Goal: Task Accomplishment & Management: Manage account settings

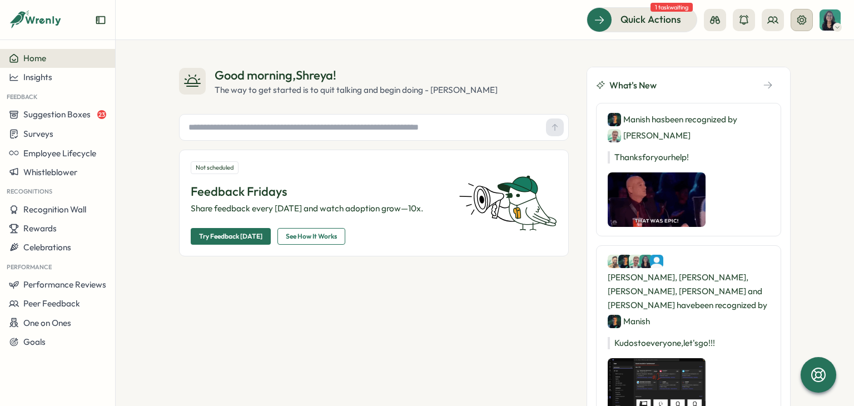
click at [808, 18] on button at bounding box center [801, 20] width 22 height 22
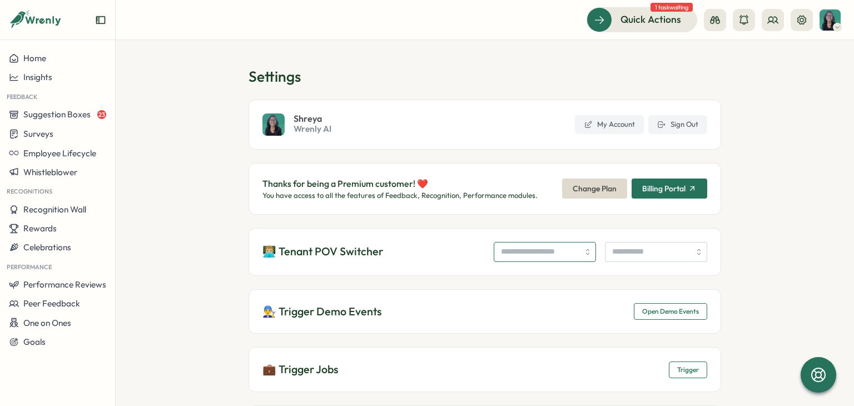
click at [508, 247] on input "search" at bounding box center [545, 252] width 102 height 20
type input "**********"
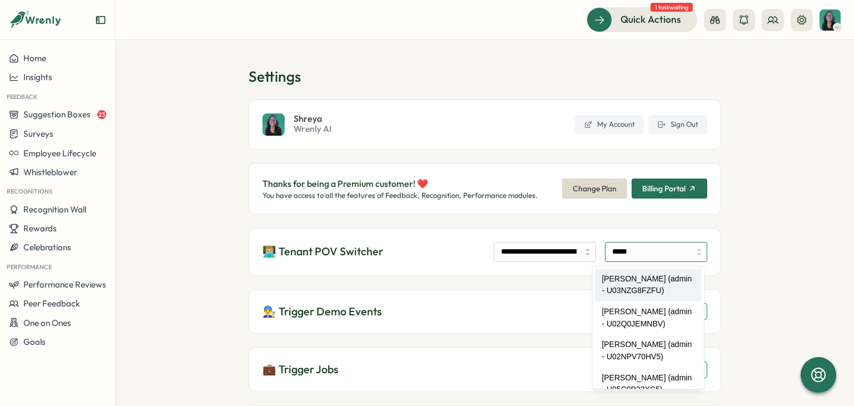
type input "**********"
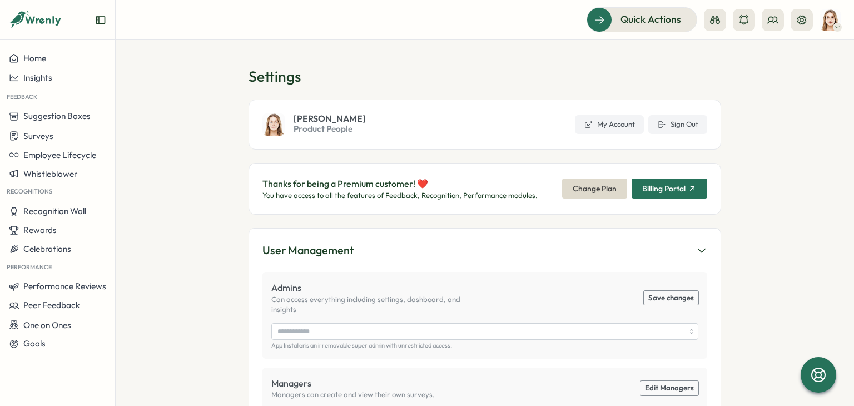
type input "**********"
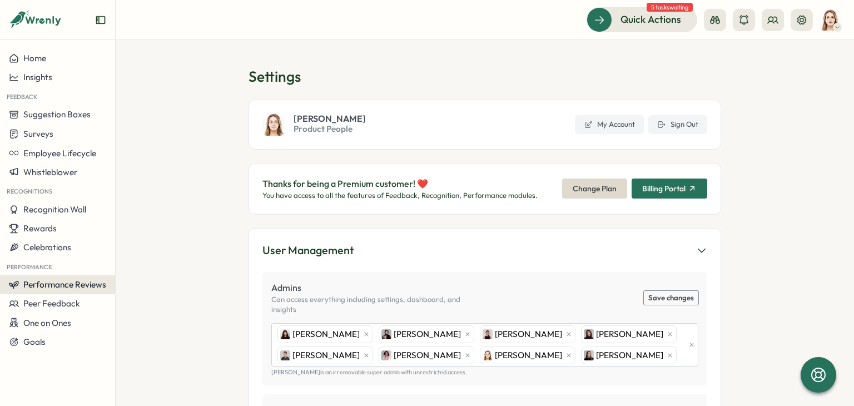
click at [81, 284] on span "Performance Reviews" at bounding box center [64, 284] width 83 height 11
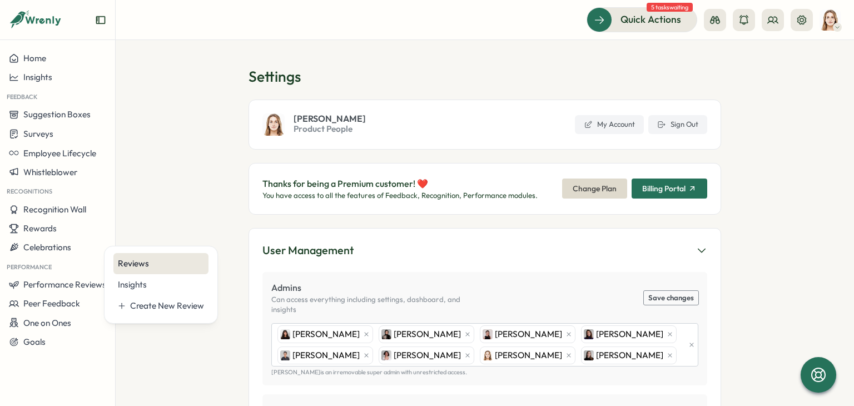
click at [130, 266] on div "Reviews" at bounding box center [161, 263] width 86 height 12
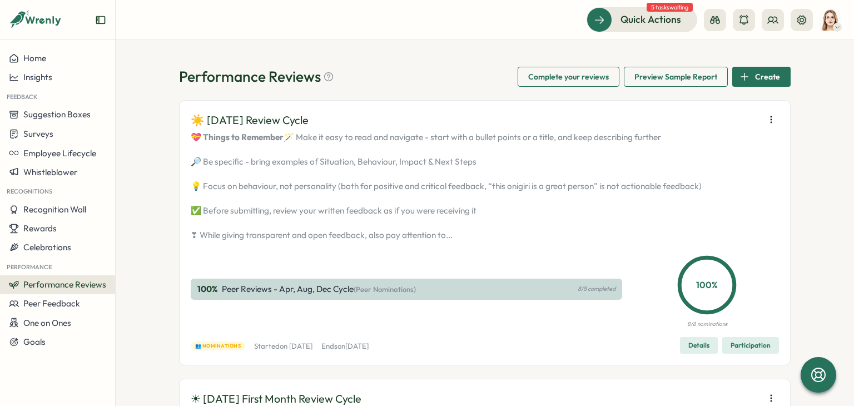
scroll to position [111, 0]
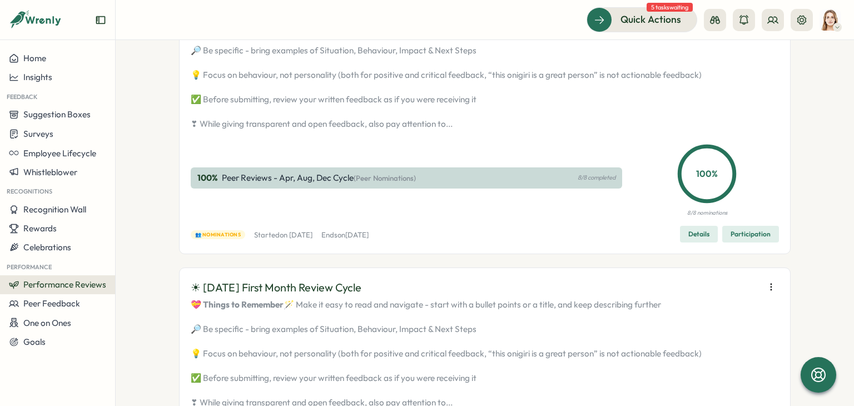
click at [688, 242] on span "Details" at bounding box center [698, 234] width 21 height 16
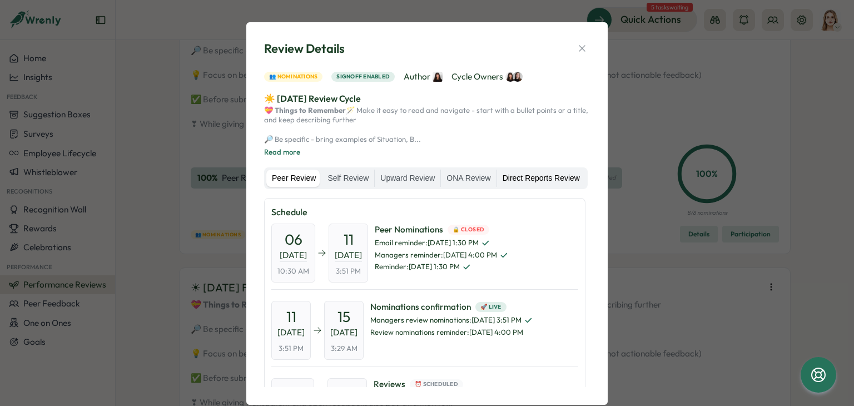
click at [513, 187] on label "Direct Reports Review" at bounding box center [541, 179] width 88 height 18
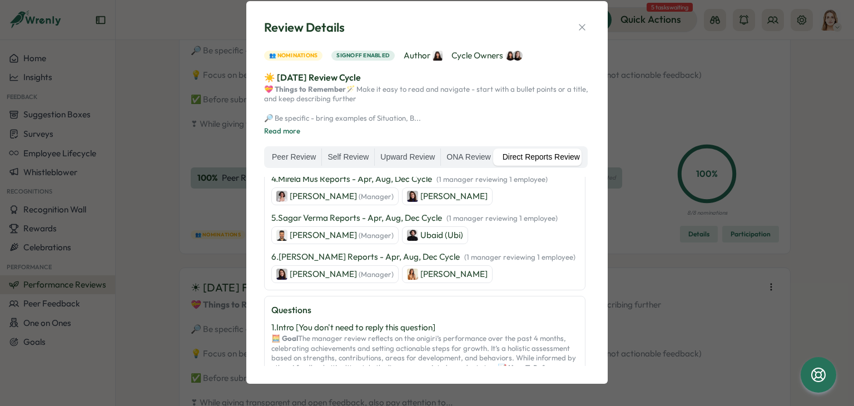
scroll to position [445, 0]
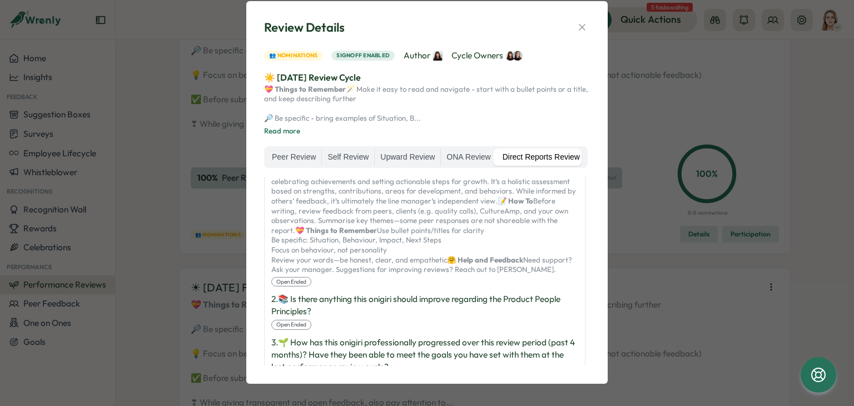
click at [481, 286] on div "1 . Intro [You don't need to reply this question] 🧮 Goal The manager review ref…" at bounding box center [424, 221] width 307 height 132
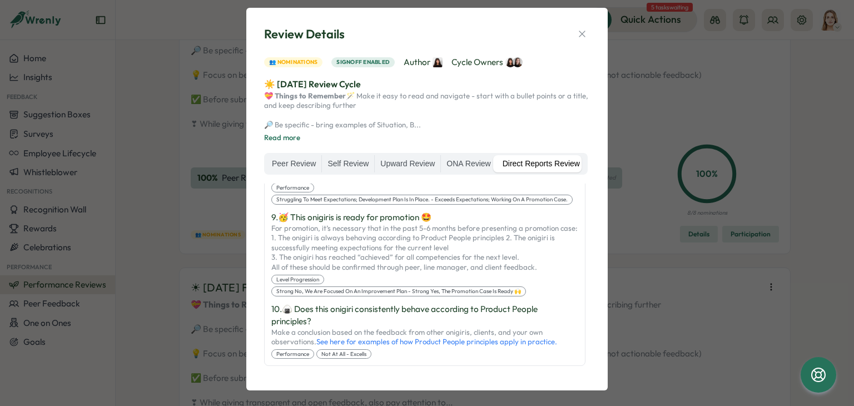
scroll to position [0, 0]
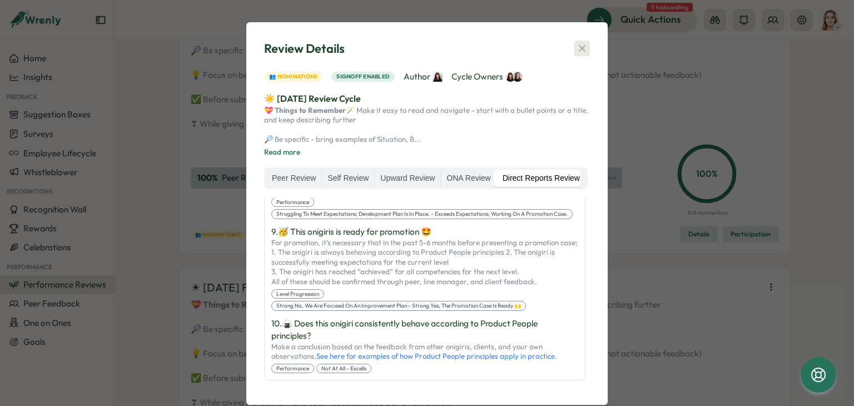
click at [581, 48] on icon "button" at bounding box center [581, 48] width 11 height 11
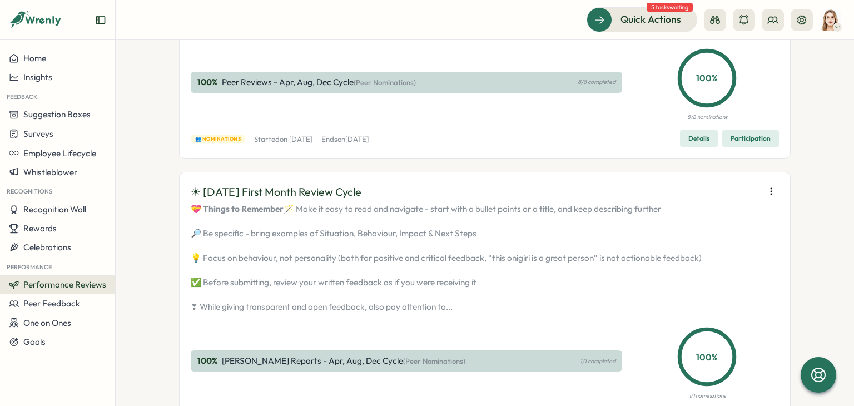
scroll to position [334, 0]
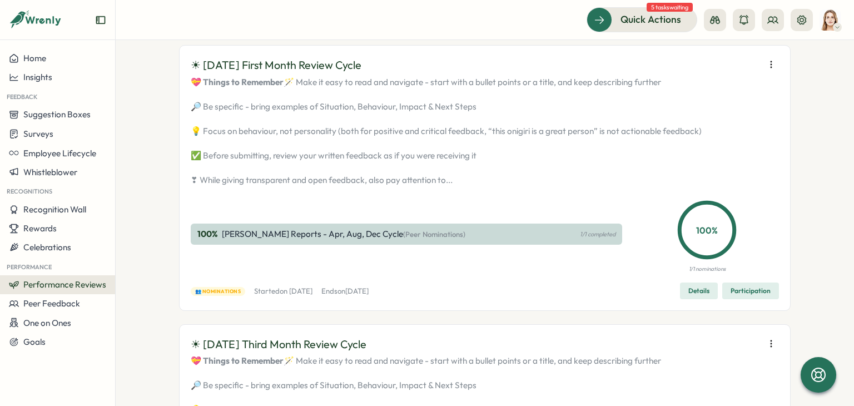
click at [694, 299] on span "Details" at bounding box center [698, 291] width 21 height 16
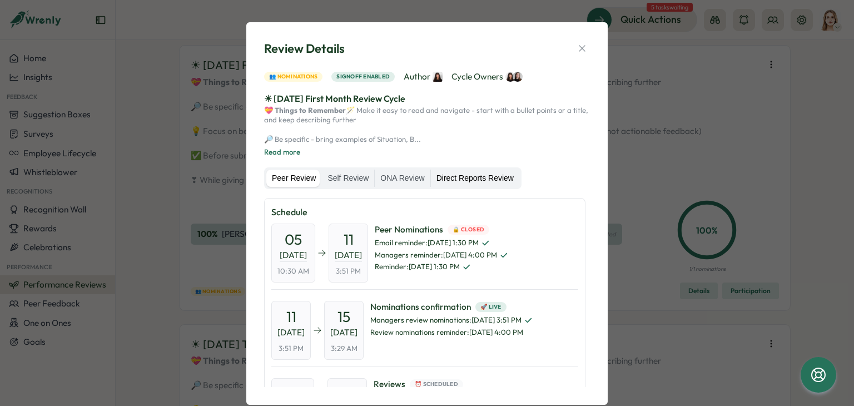
click at [462, 187] on label "Direct Reports Review" at bounding box center [475, 179] width 88 height 18
click at [505, 187] on label "Direct Reports Review" at bounding box center [475, 179] width 88 height 18
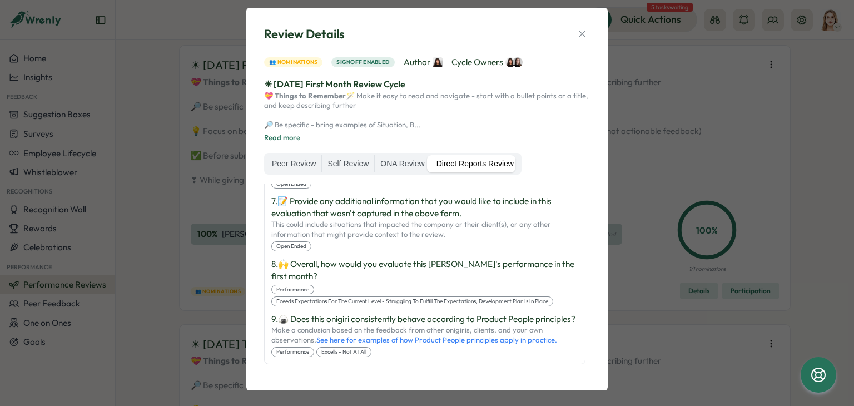
scroll to position [0, 0]
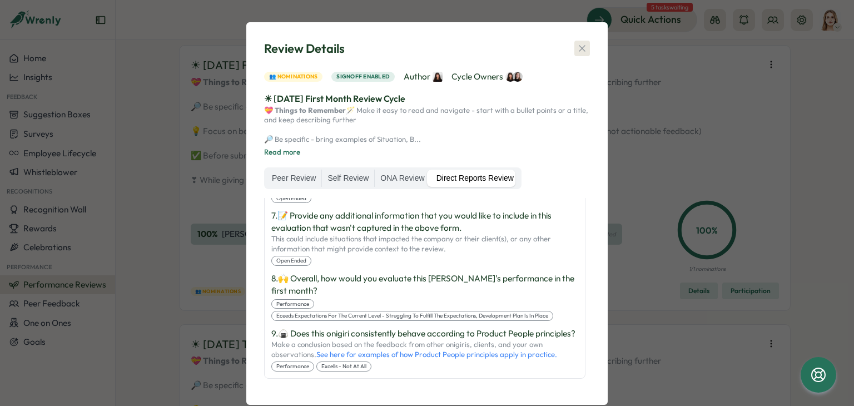
click at [581, 48] on icon "button" at bounding box center [581, 48] width 11 height 11
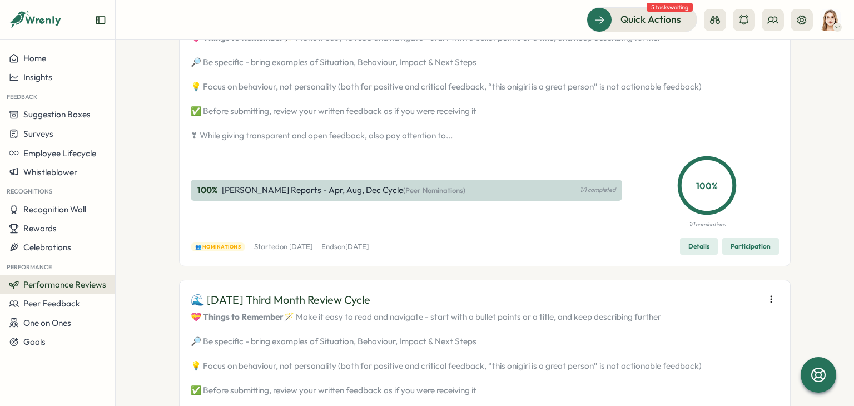
scroll to position [667, 0]
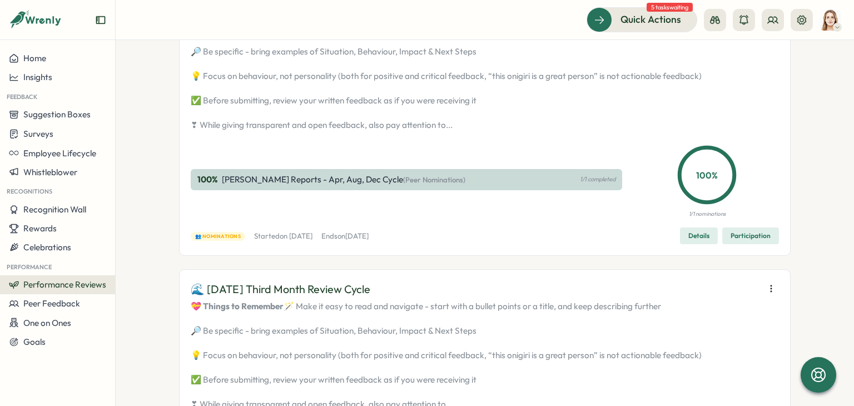
click at [700, 243] on span "Details" at bounding box center [698, 236] width 21 height 16
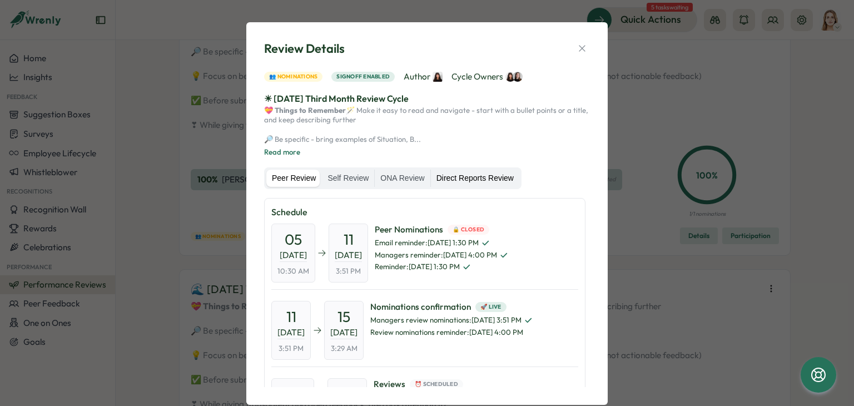
click at [454, 187] on label "Direct Reports Review" at bounding box center [475, 179] width 88 height 18
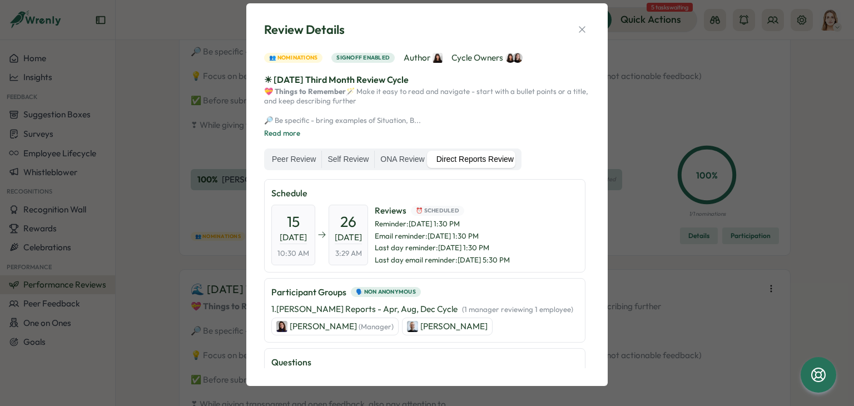
scroll to position [0, 0]
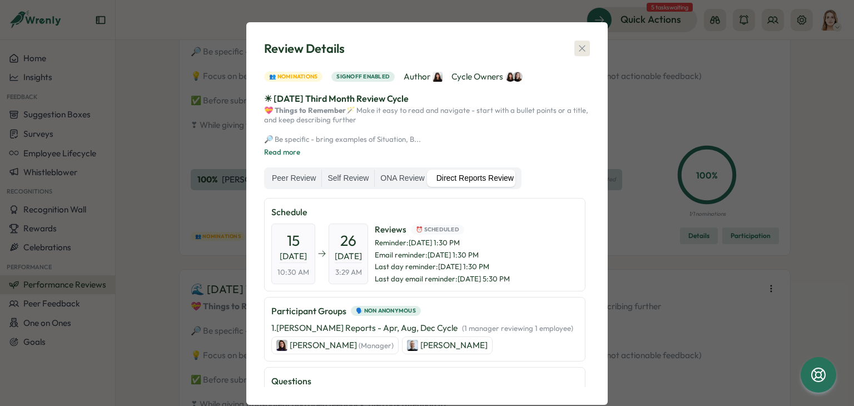
click at [578, 47] on icon "button" at bounding box center [581, 48] width 11 height 11
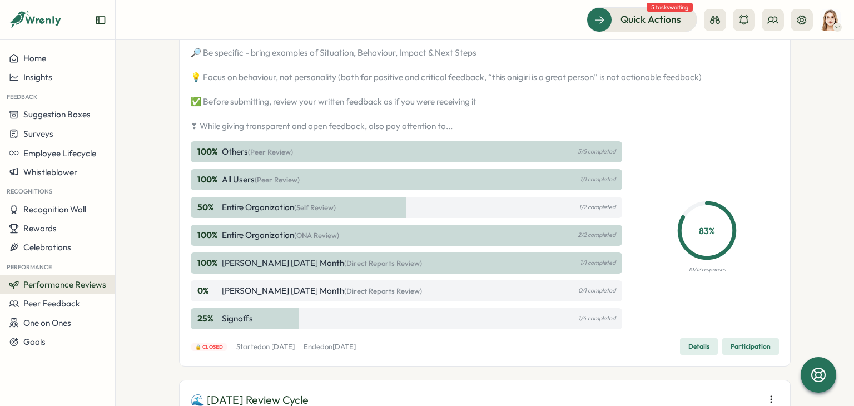
scroll to position [1056, 0]
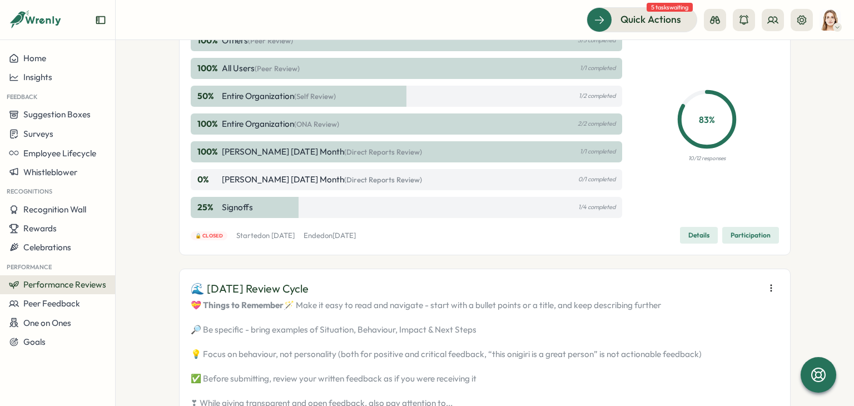
click at [688, 243] on span "Details" at bounding box center [698, 235] width 21 height 16
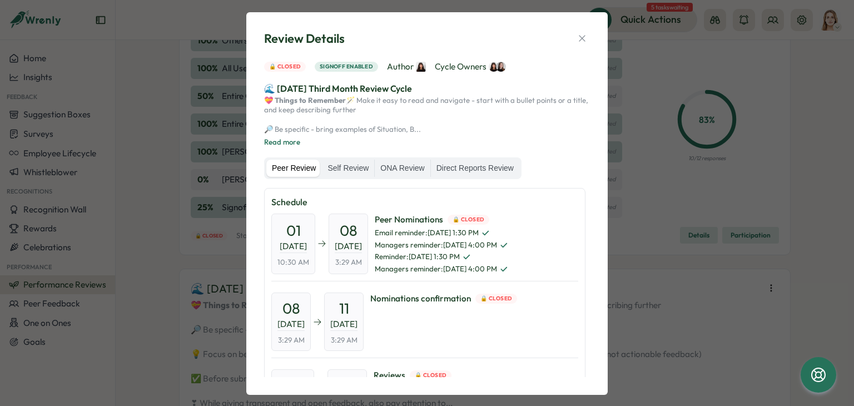
scroll to position [41, 0]
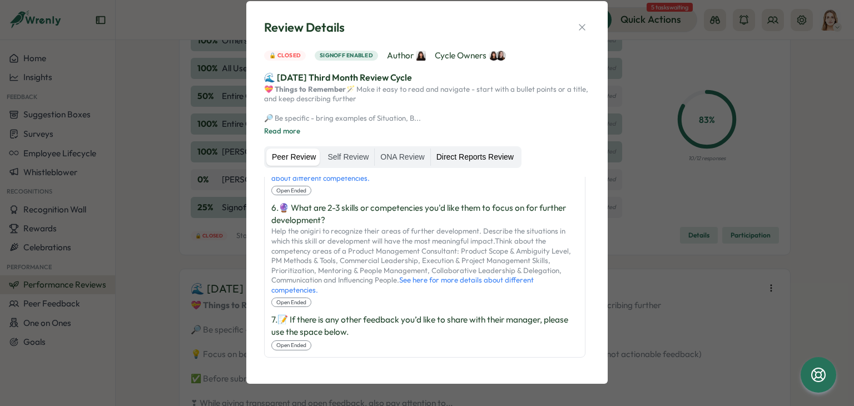
click at [479, 161] on label "Direct Reports Review" at bounding box center [475, 157] width 88 height 18
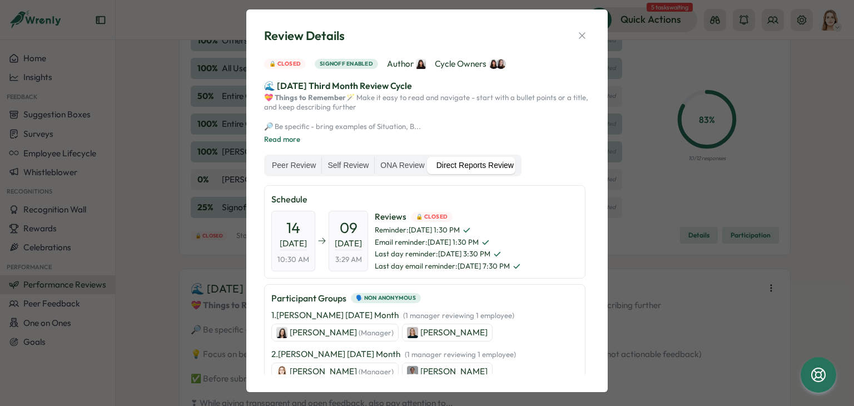
scroll to position [0, 0]
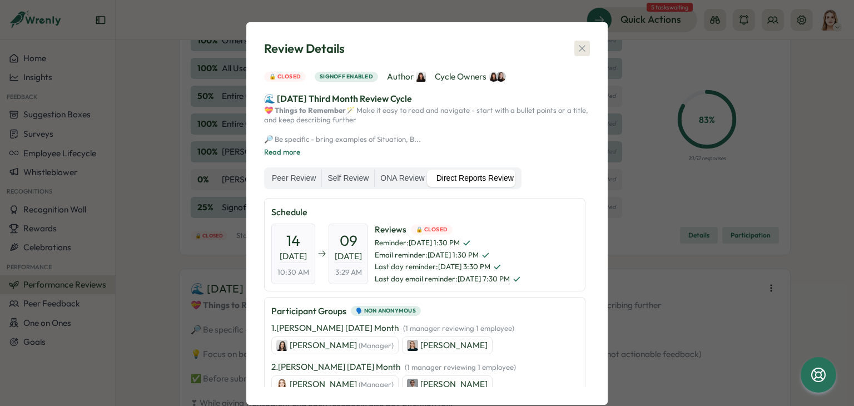
click at [577, 51] on icon "button" at bounding box center [581, 48] width 11 height 11
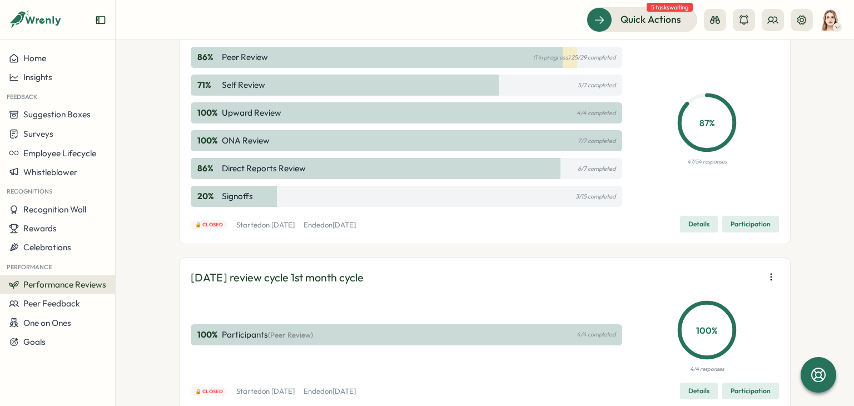
click at [699, 232] on span "Details" at bounding box center [698, 224] width 21 height 16
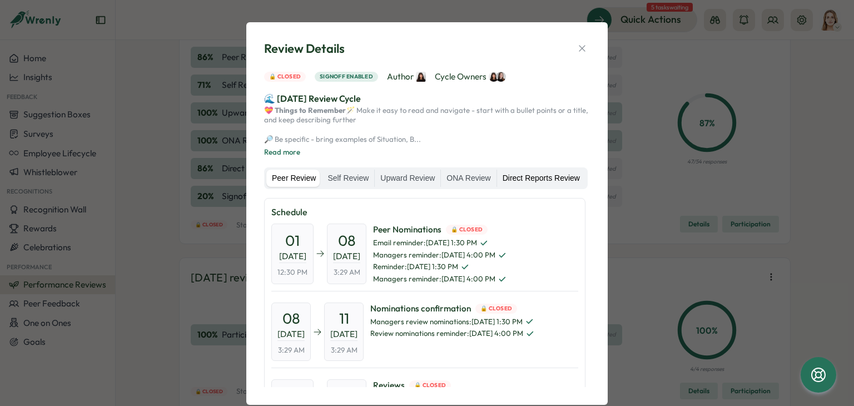
click at [509, 187] on label "Direct Reports Review" at bounding box center [541, 179] width 88 height 18
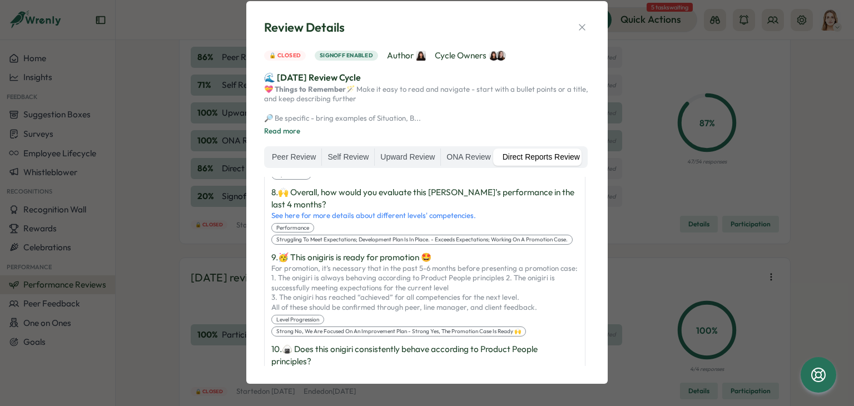
scroll to position [1016, 0]
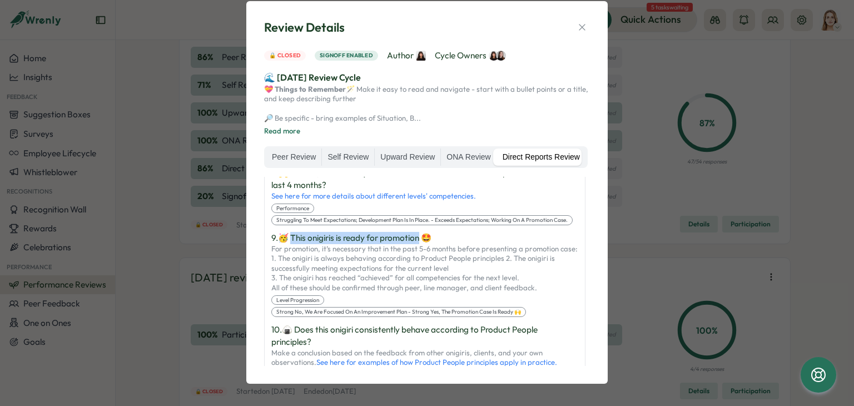
drag, startPoint x: 291, startPoint y: 232, endPoint x: 421, endPoint y: 237, distance: 130.2
click at [421, 237] on p "9 . 🥳 This onigiris is ready for promotion 🤩" at bounding box center [424, 238] width 307 height 12
copy p "his onigiris is ready for promotion"
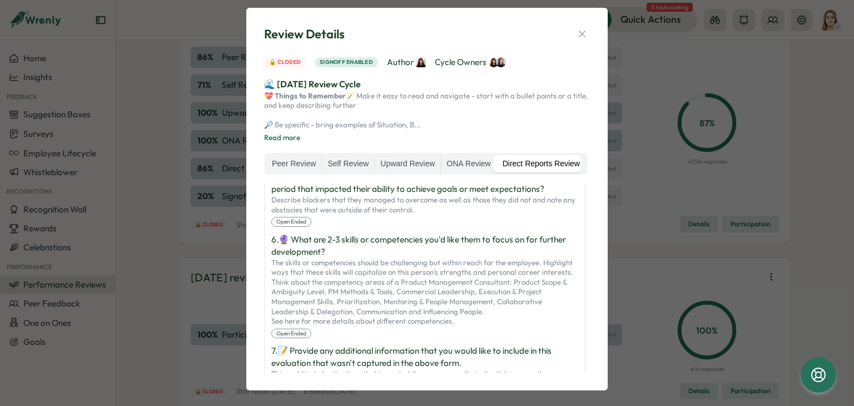
scroll to position [0, 0]
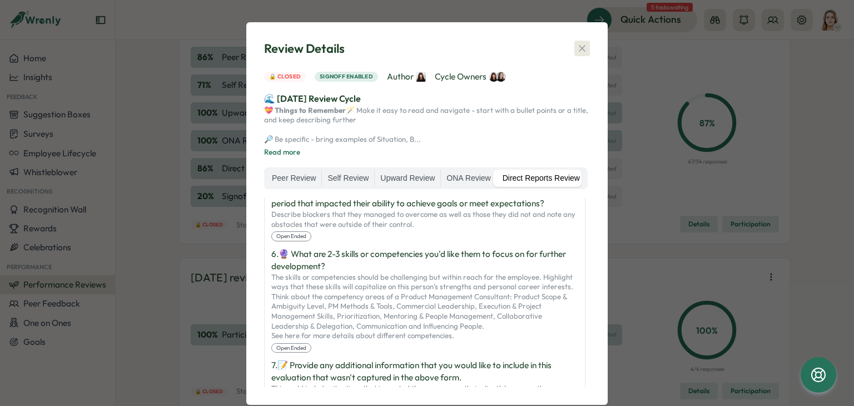
click at [578, 45] on icon "button" at bounding box center [581, 48] width 11 height 11
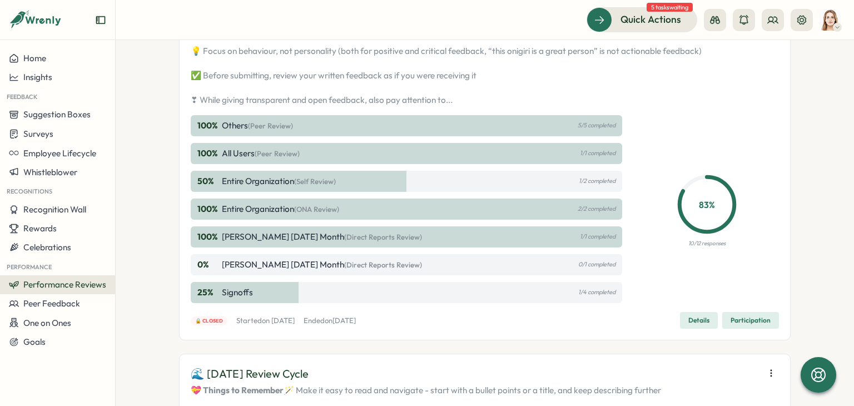
scroll to position [1038, 0]
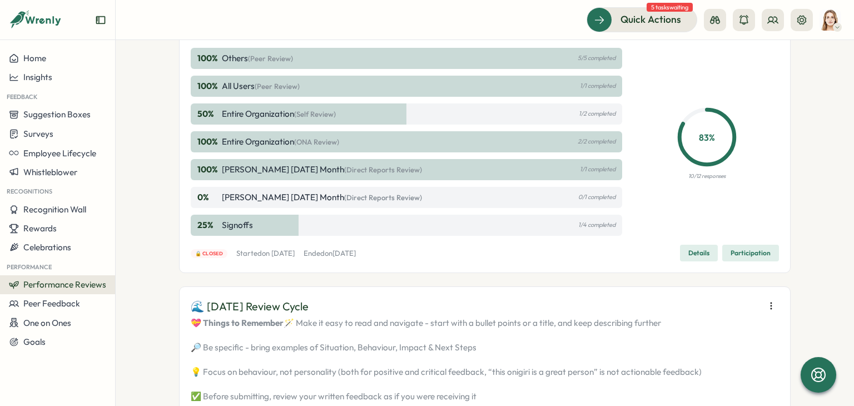
click at [688, 261] on span "Details" at bounding box center [698, 253] width 21 height 16
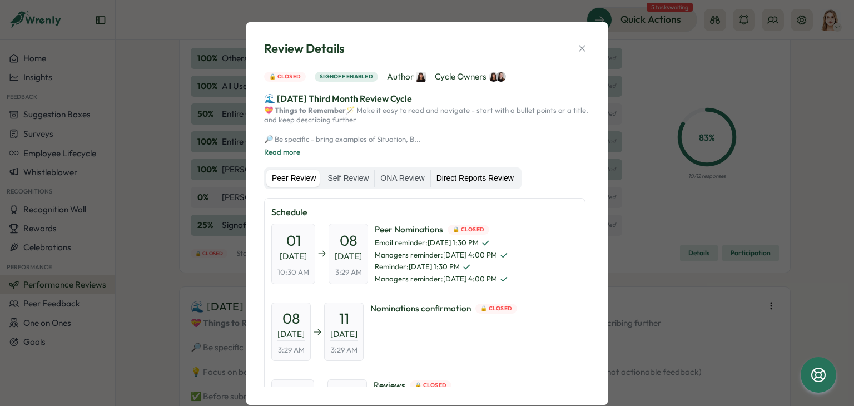
click at [487, 187] on label "Direct Reports Review" at bounding box center [475, 179] width 88 height 18
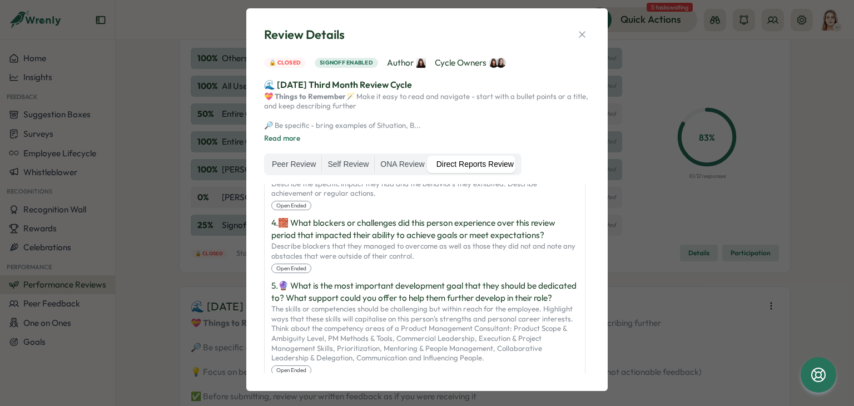
scroll to position [0, 0]
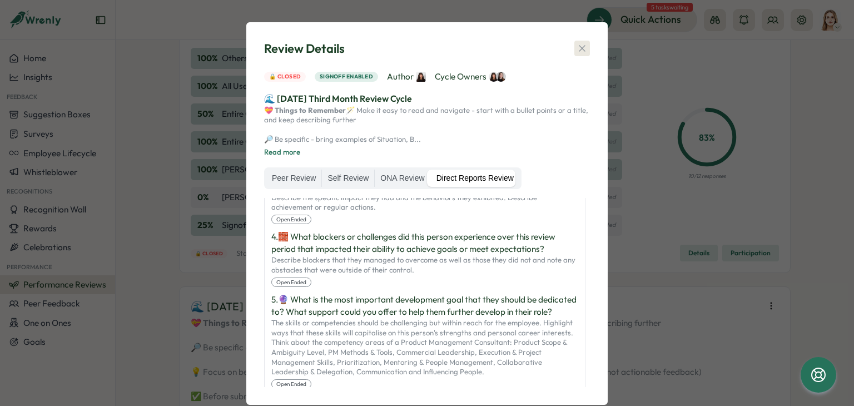
drag, startPoint x: 578, startPoint y: 43, endPoint x: 581, endPoint y: 116, distance: 72.9
click at [578, 43] on icon "button" at bounding box center [581, 48] width 11 height 11
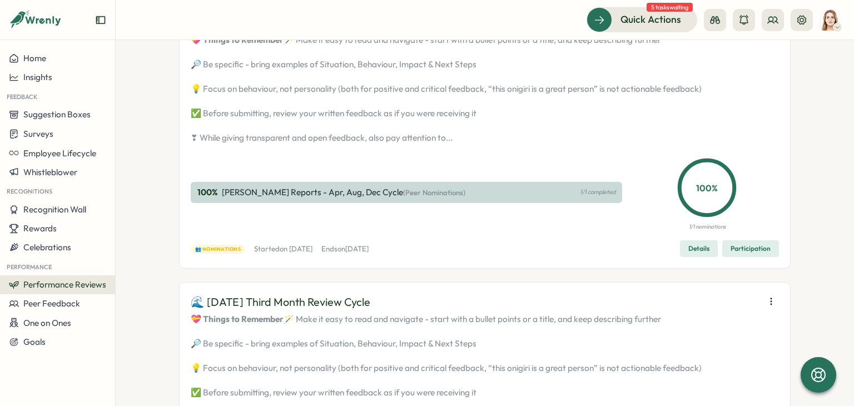
scroll to position [649, 0]
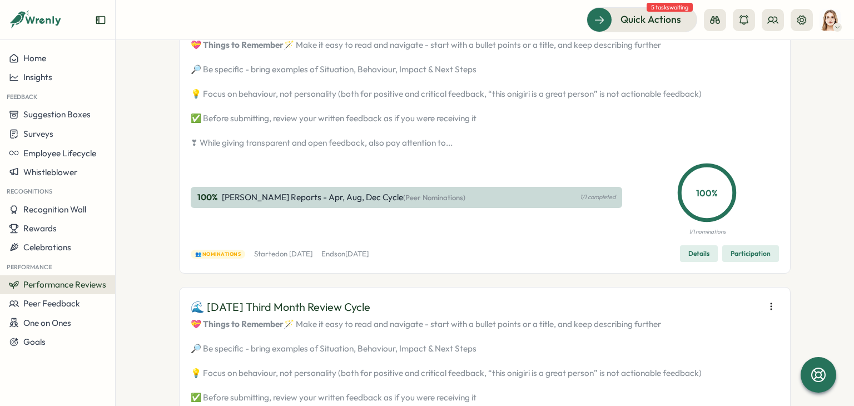
click at [693, 261] on span "Details" at bounding box center [698, 254] width 21 height 16
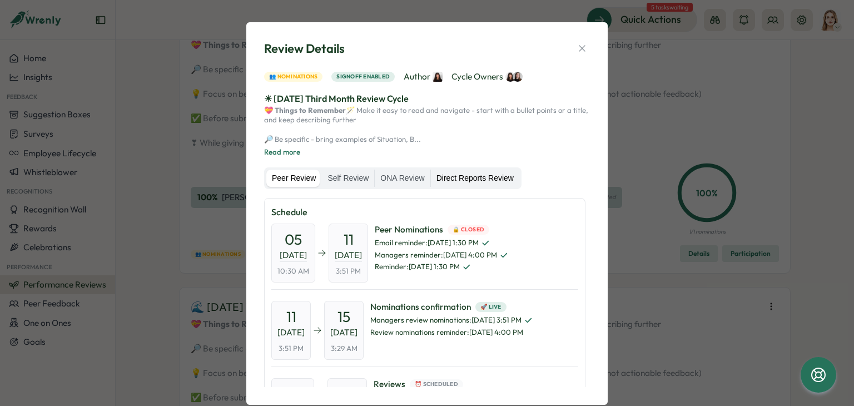
click at [466, 187] on label "Direct Reports Review" at bounding box center [475, 179] width 88 height 18
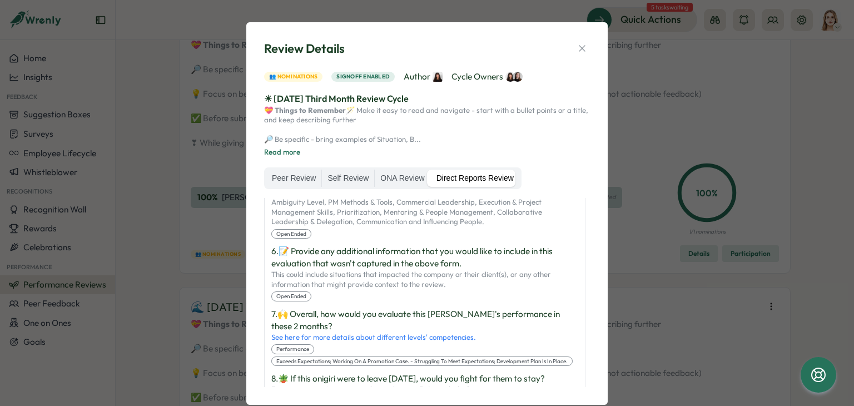
scroll to position [770, 0]
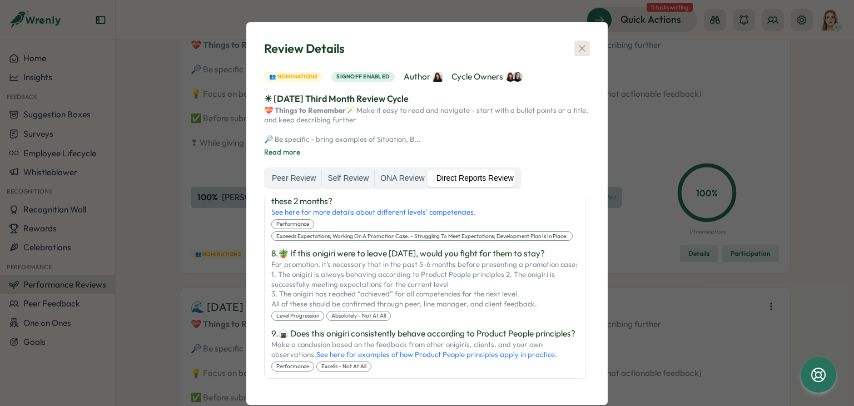
click at [583, 49] on icon "button" at bounding box center [581, 48] width 11 height 11
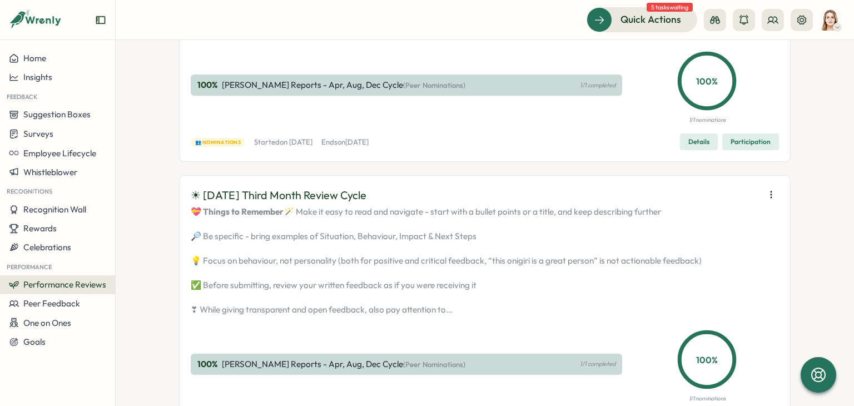
scroll to position [427, 0]
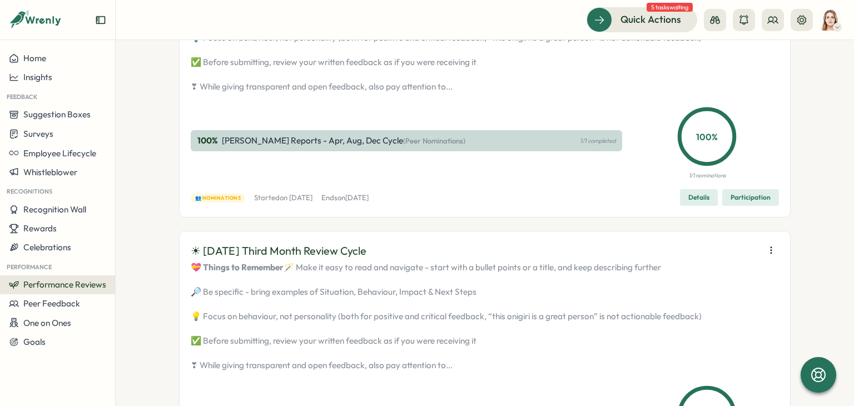
click at [699, 205] on span "Details" at bounding box center [698, 198] width 21 height 16
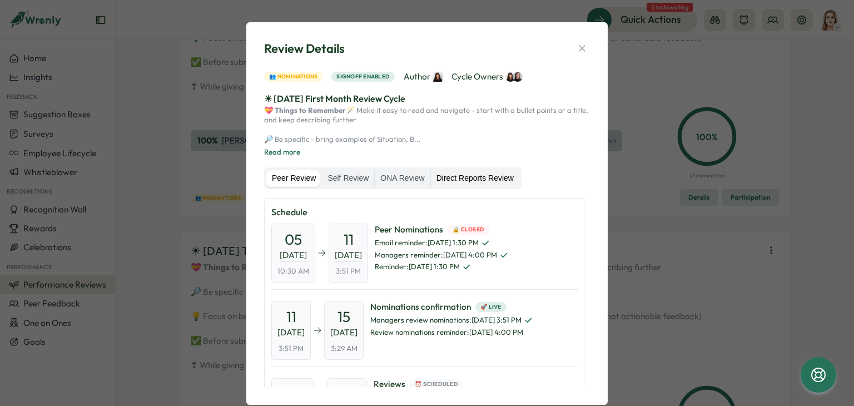
click at [486, 187] on label "Direct Reports Review" at bounding box center [475, 179] width 88 height 18
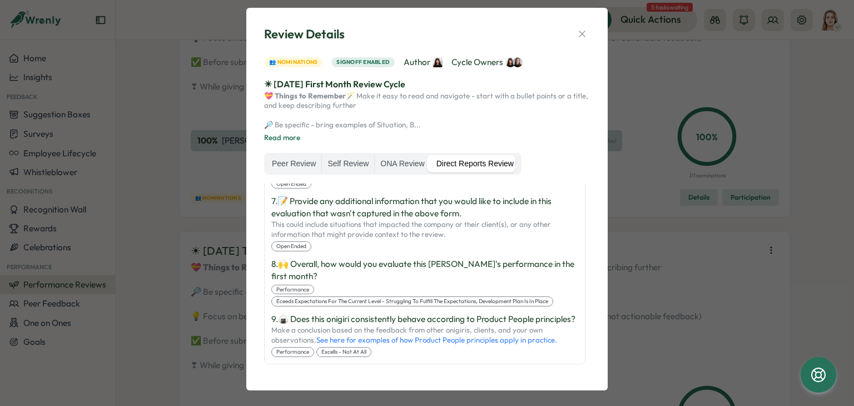
scroll to position [0, 0]
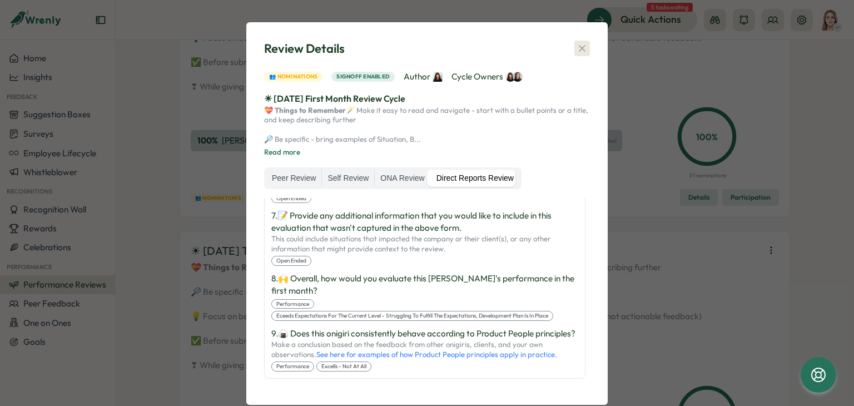
click at [579, 50] on icon "button" at bounding box center [582, 49] width 6 height 6
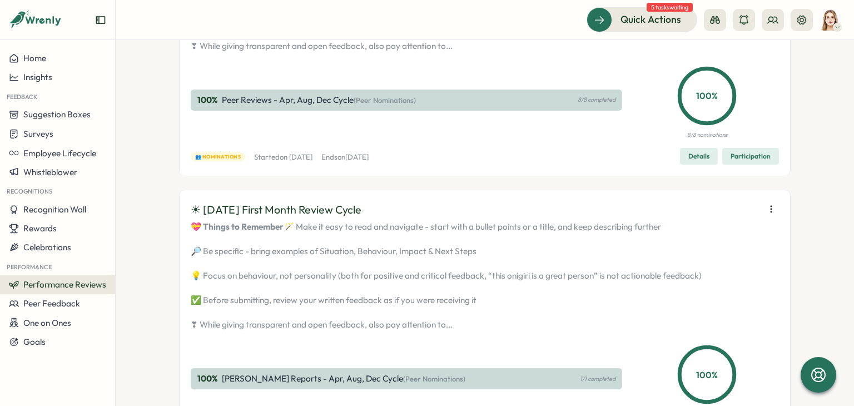
scroll to position [93, 0]
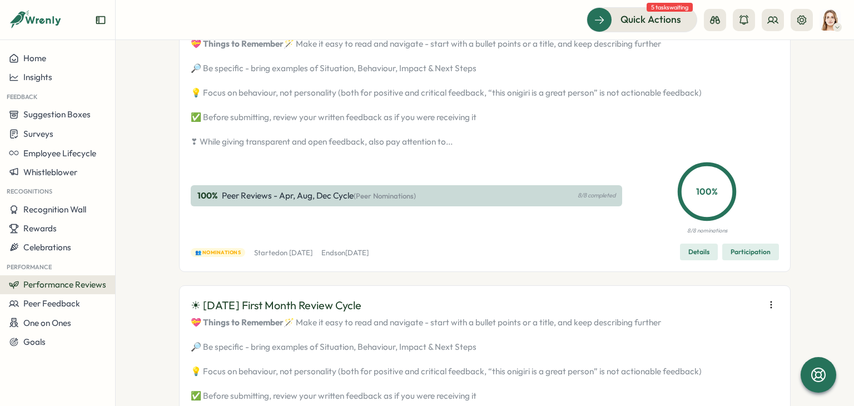
click at [702, 260] on span "Details" at bounding box center [698, 252] width 21 height 16
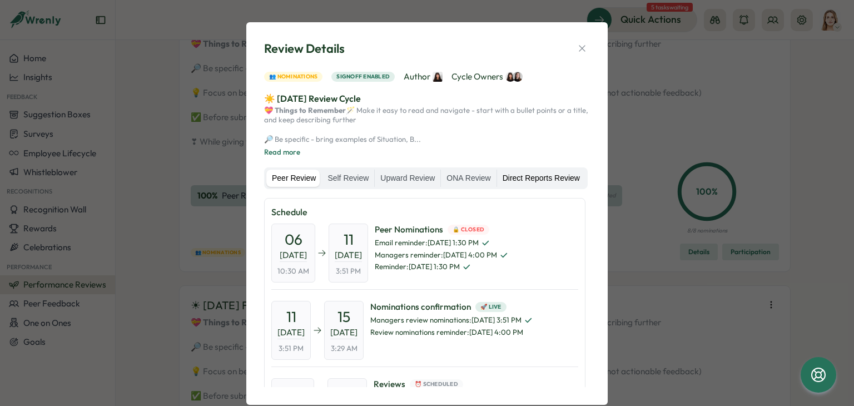
click at [538, 187] on label "Direct Reports Review" at bounding box center [541, 179] width 88 height 18
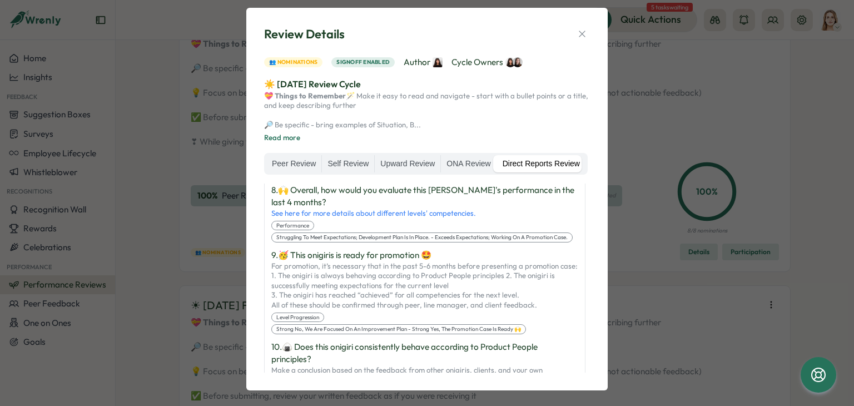
scroll to position [0, 0]
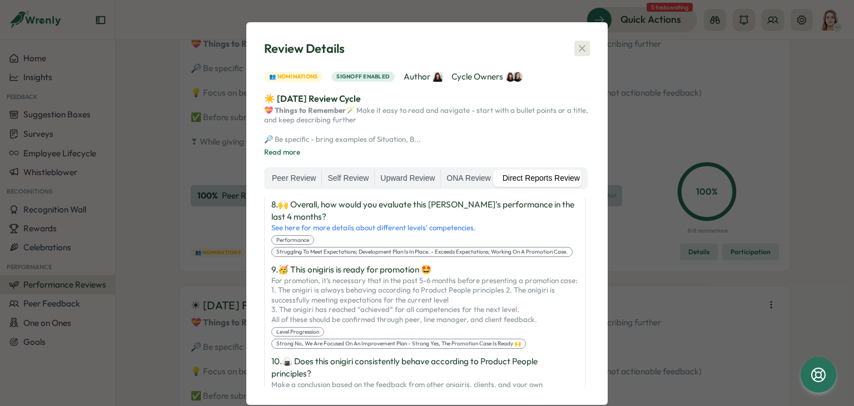
click at [580, 49] on icon "button" at bounding box center [581, 48] width 11 height 11
